Goal: Information Seeking & Learning: Learn about a topic

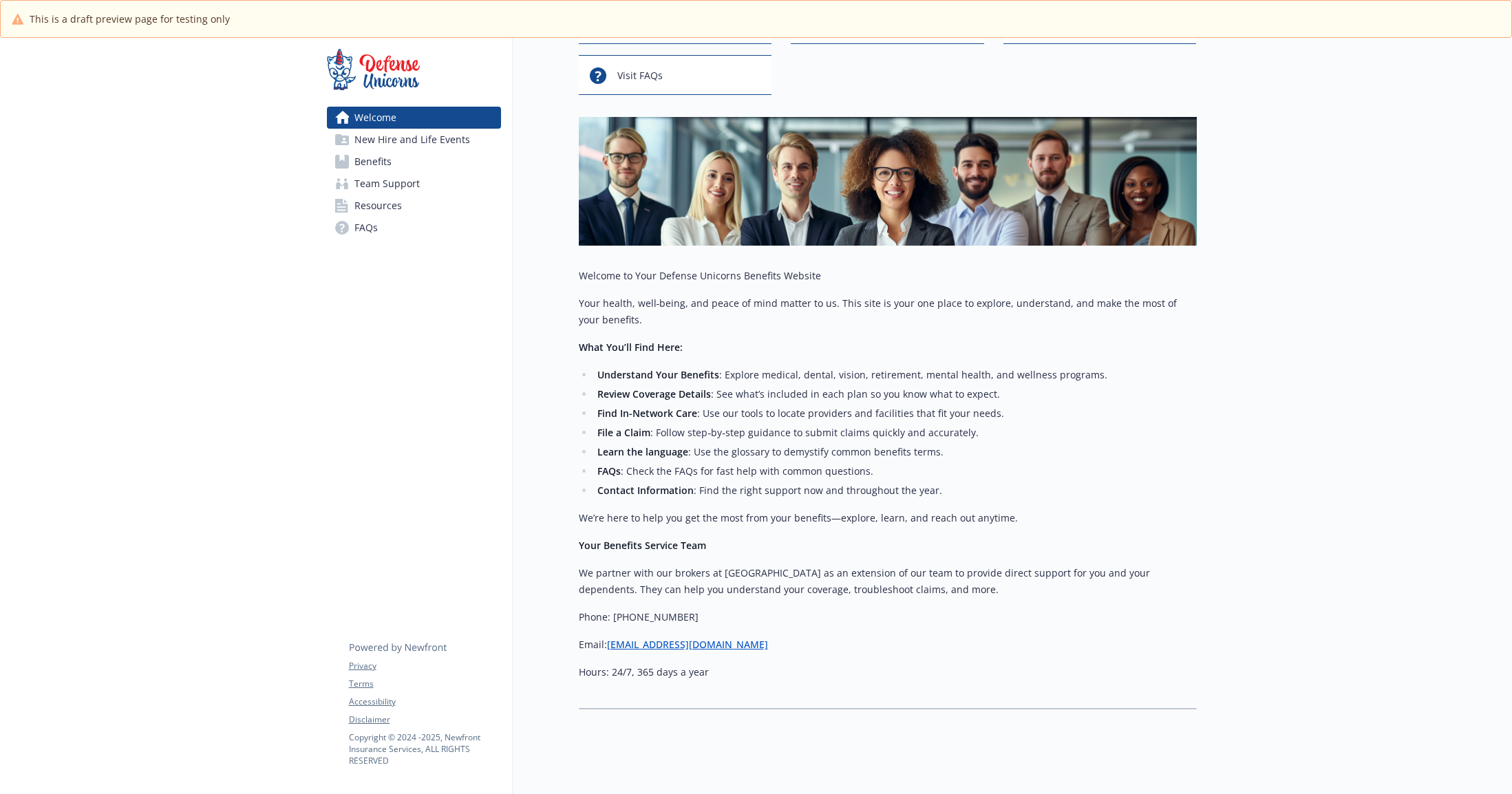
scroll to position [133, 0]
